Goal: Information Seeking & Learning: Learn about a topic

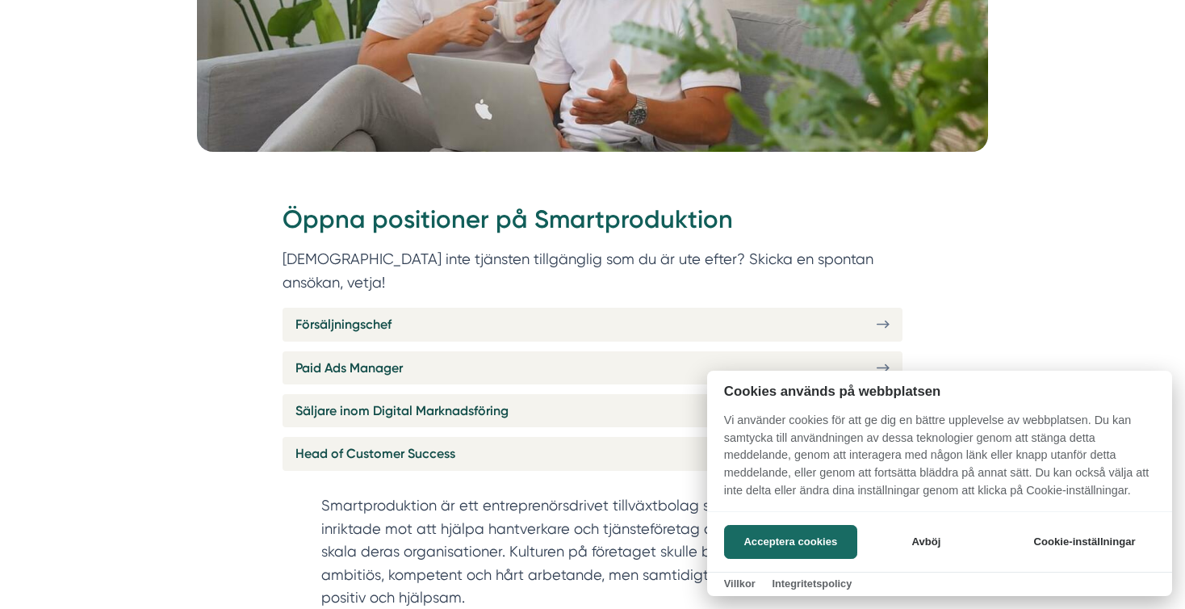
scroll to position [501, 0]
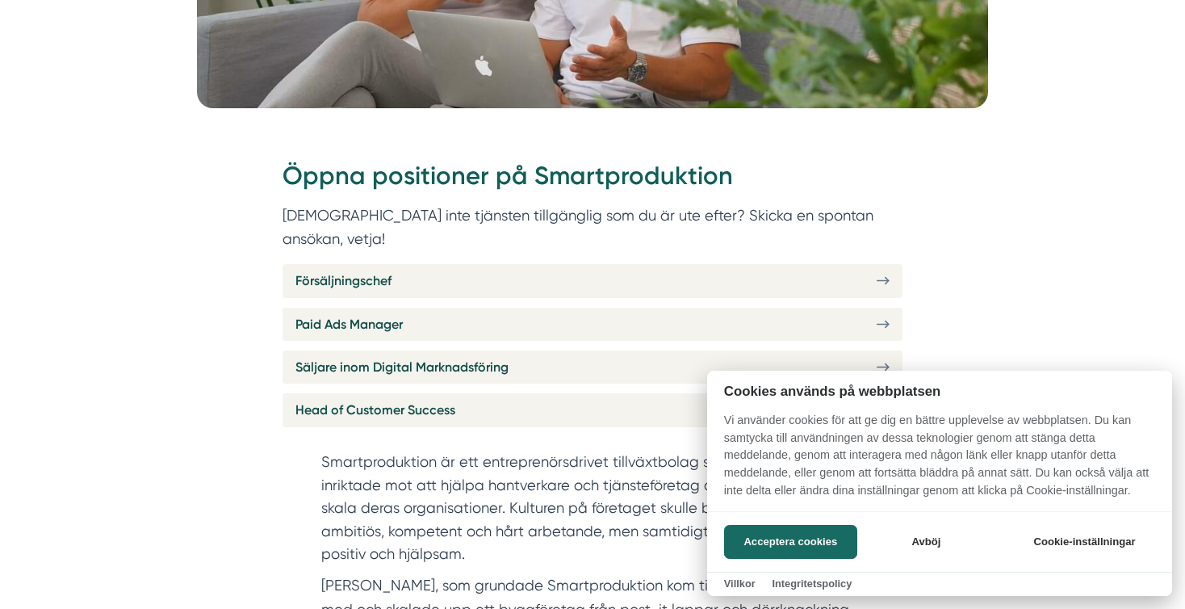
click at [618, 251] on div at bounding box center [592, 304] width 1185 height 609
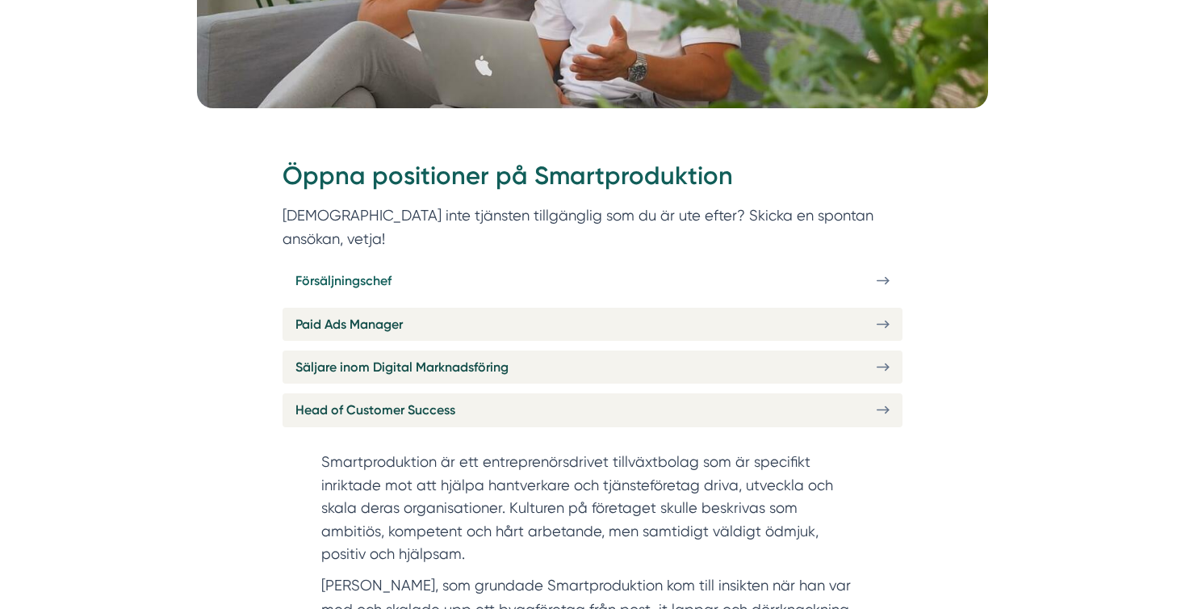
click at [884, 274] on icon at bounding box center [883, 281] width 13 height 14
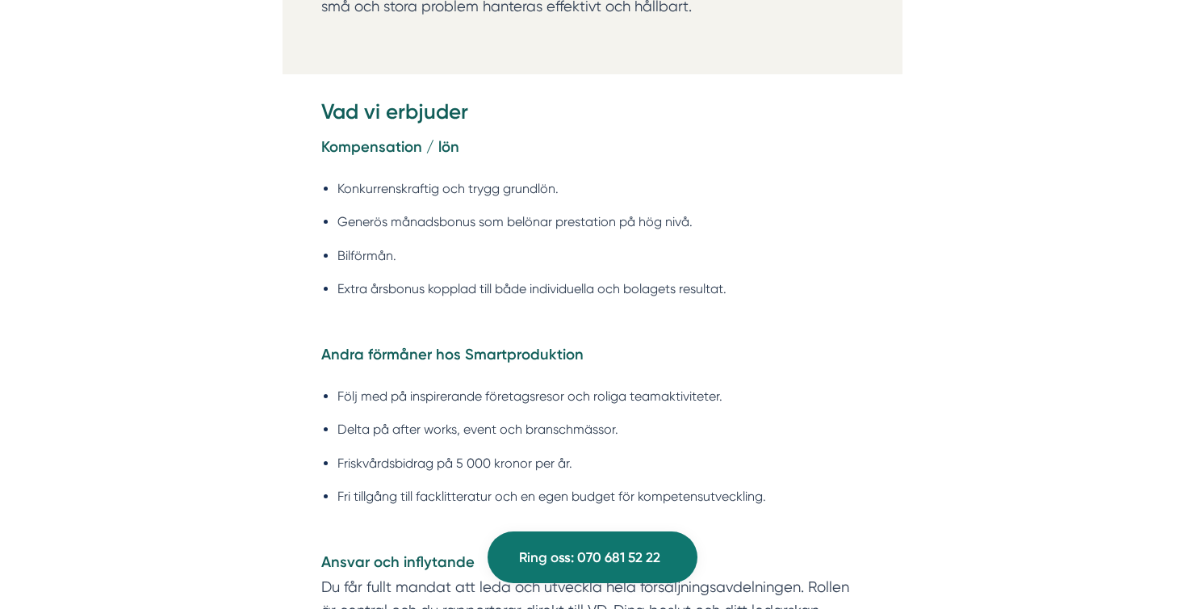
scroll to position [2897, 0]
